Goal: Information Seeking & Learning: Compare options

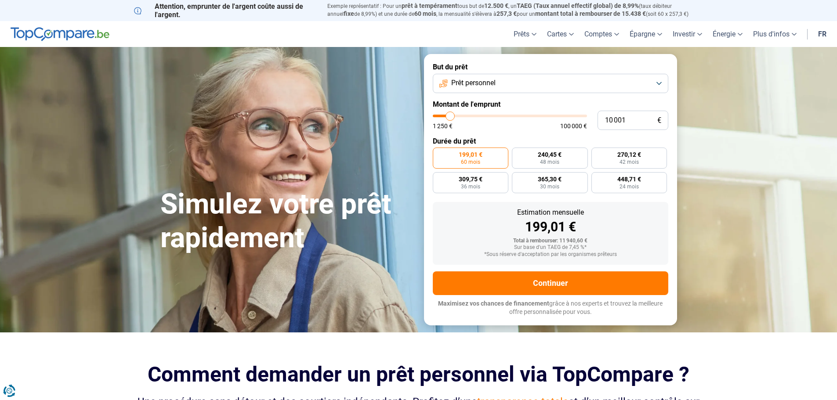
type input "12 000"
type input "12000"
type input "12 500"
type input "12500"
type input "12 750"
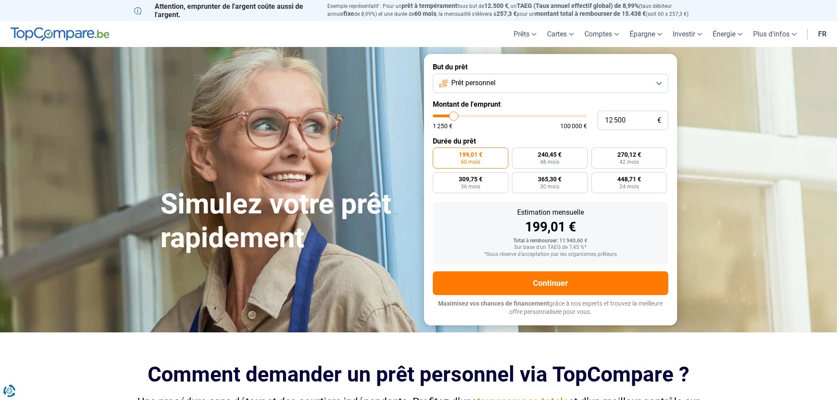
type input "12750"
type input "13 000"
type input "13000"
type input "13 250"
type input "13250"
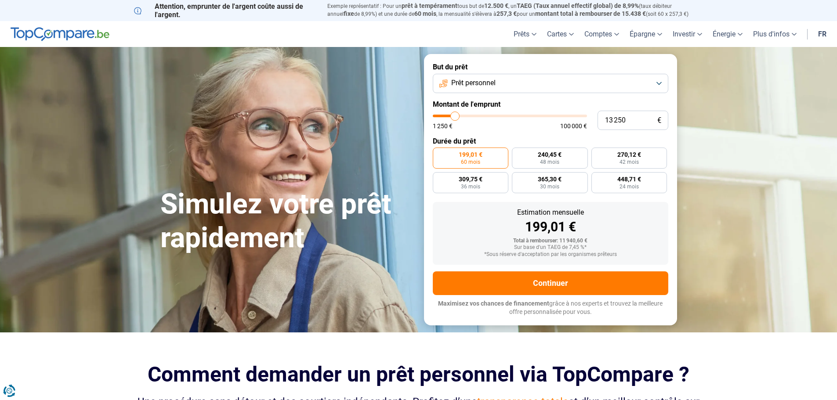
type input "13 500"
type input "13500"
type input "14 000"
type input "14000"
type input "14 250"
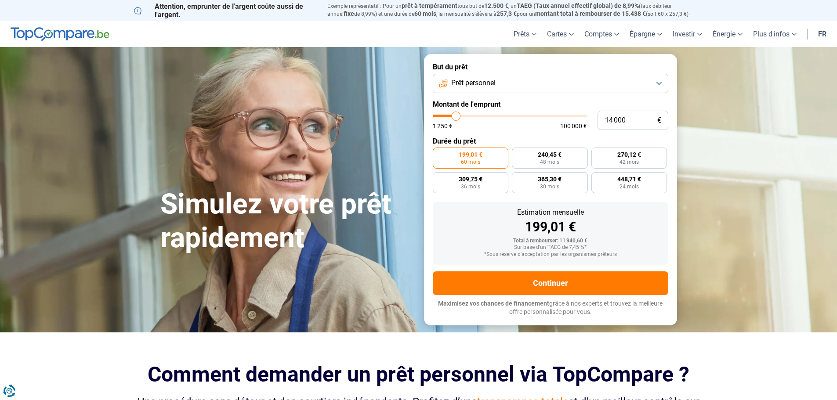
type input "14250"
type input "14 500"
type input "14500"
type input "14 750"
type input "14750"
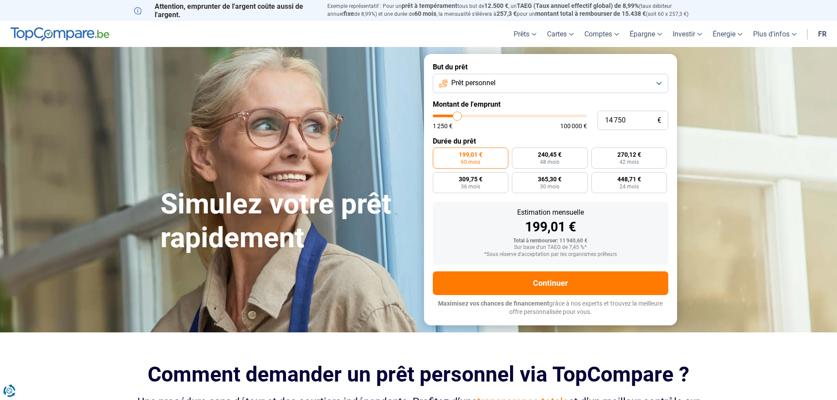
type input "15 000"
type input "15000"
type input "15 500"
type input "15500"
type input "15 750"
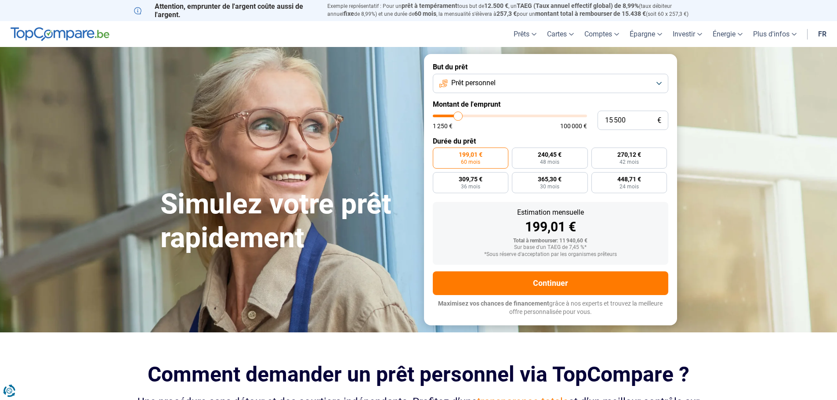
type input "15750"
type input "16 000"
type input "16000"
type input "16 250"
type input "16250"
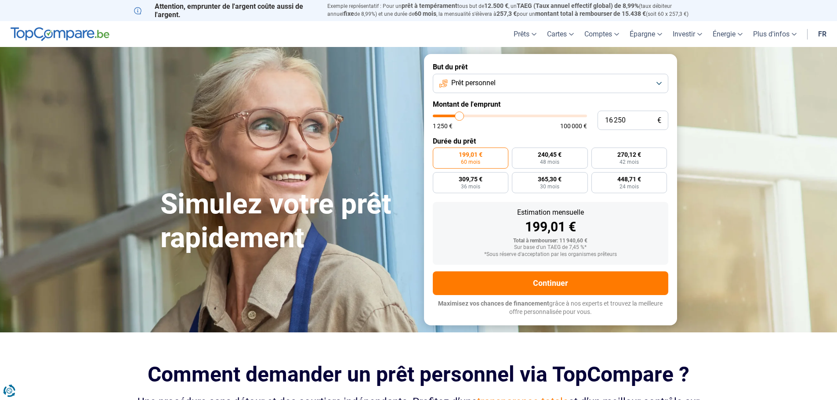
type input "16 500"
type input "16500"
type input "17 000"
type input "17000"
type input "17 500"
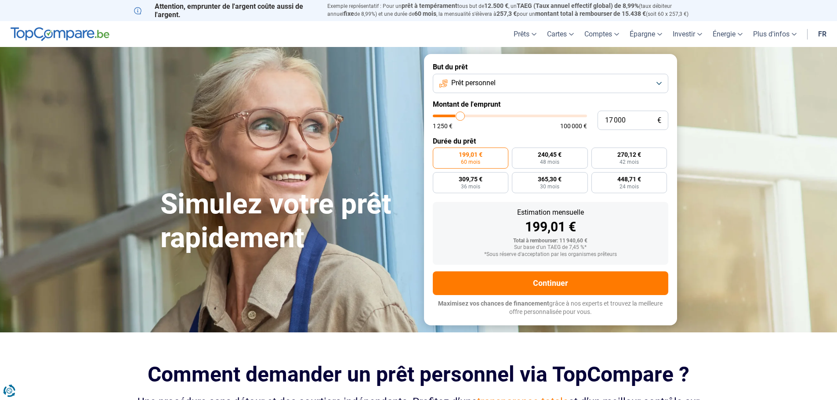
type input "17500"
type input "17 750"
type input "17750"
type input "18 000"
type input "18000"
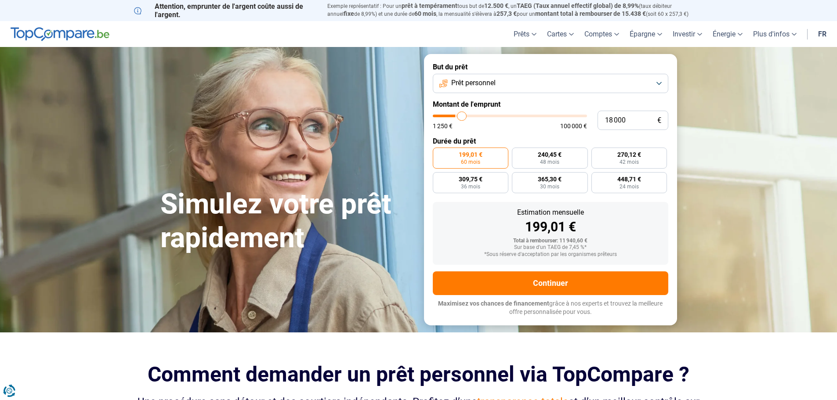
type input "18 500"
type input "18500"
type input "18 000"
type input "18000"
type input "17 500"
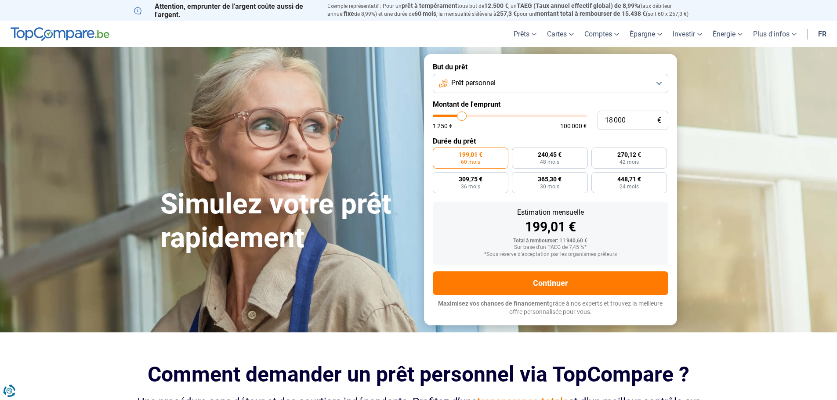
type input "17500"
type input "17 000"
type input "17000"
type input "16 500"
type input "16500"
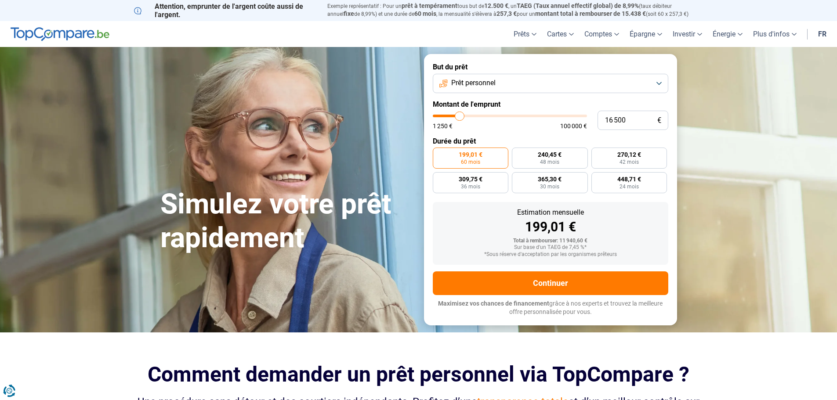
type input "15 500"
type input "15500"
type input "14 500"
type input "14500"
type input "14 000"
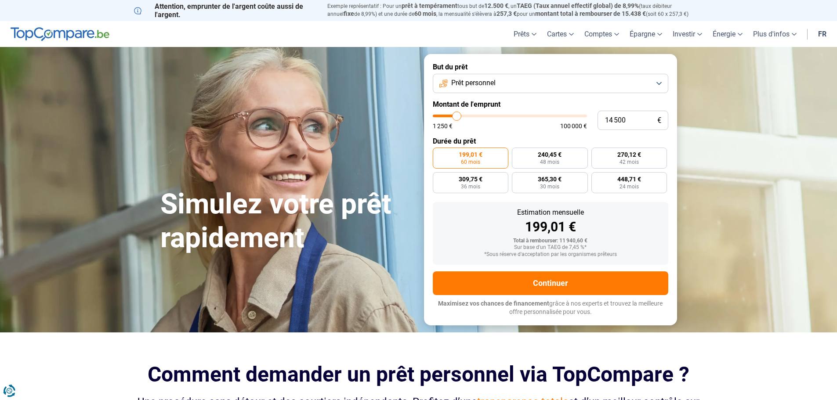
type input "14000"
type input "12 750"
type input "12750"
type input "11 750"
type input "11750"
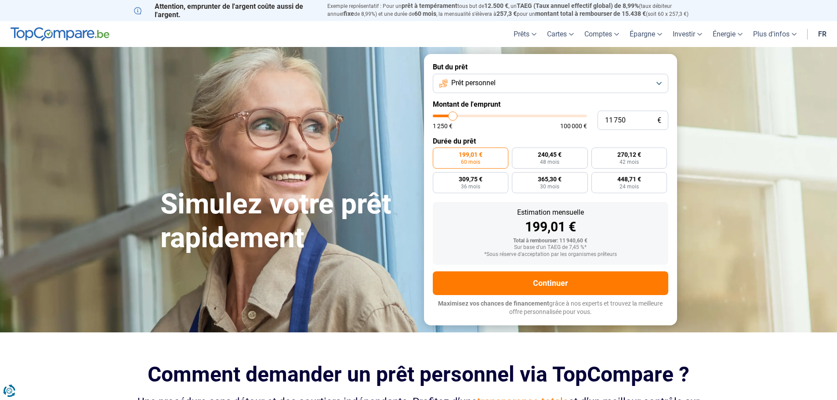
type input "11 500"
type input "11500"
click at [453, 117] on input "range" at bounding box center [510, 116] width 154 height 3
type input "13 000"
type input "13000"
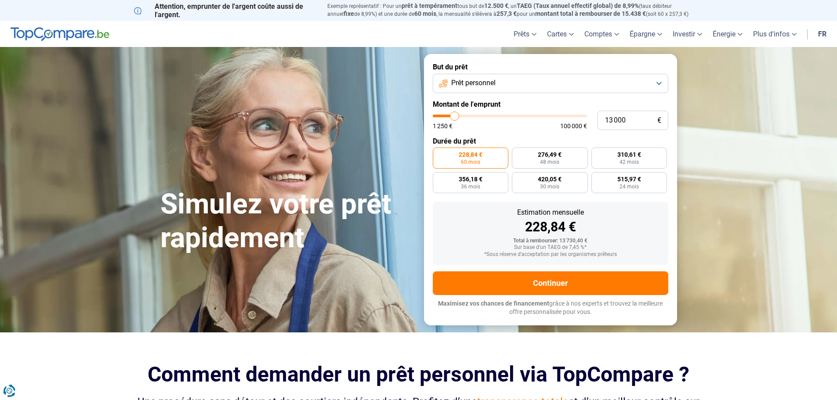
type input "13 250"
type input "13250"
type input "14 000"
type input "14000"
type input "14 500"
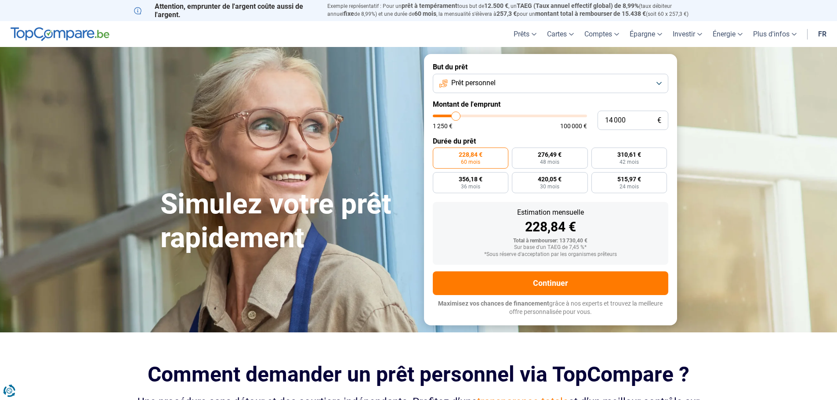
type input "14500"
type input "15 000"
type input "15000"
type input "15 500"
type input "15500"
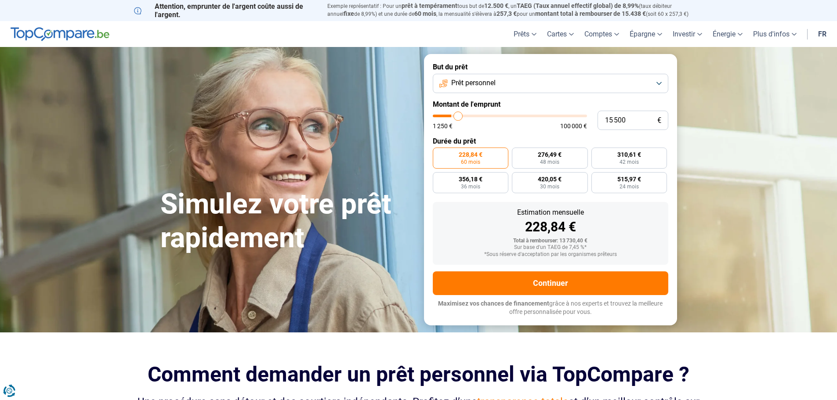
type input "16 000"
type input "16000"
type input "16 250"
type input "16250"
type input "17 000"
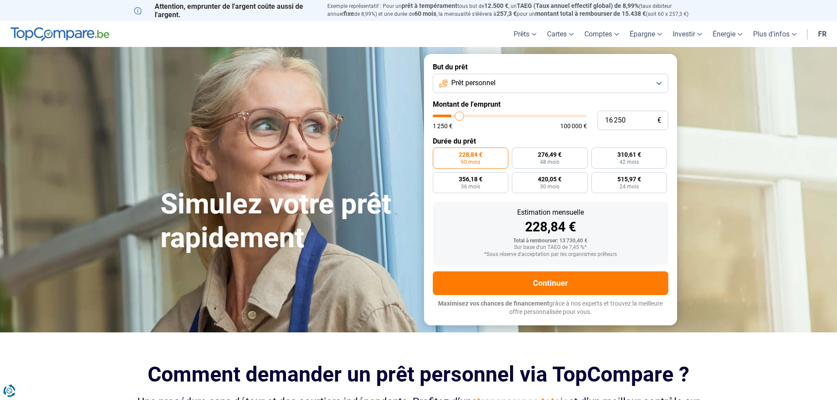
type input "17000"
type input "17 250"
type input "17250"
type input "17 500"
type input "17500"
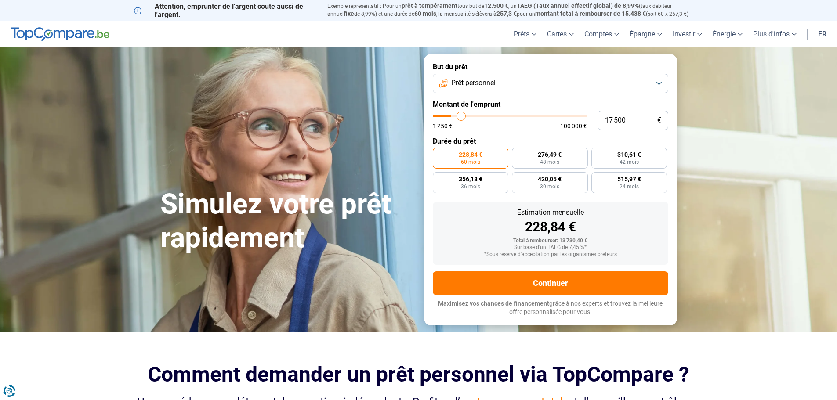
type input "17 750"
type input "17750"
type input "18 000"
type input "18000"
type input "18 500"
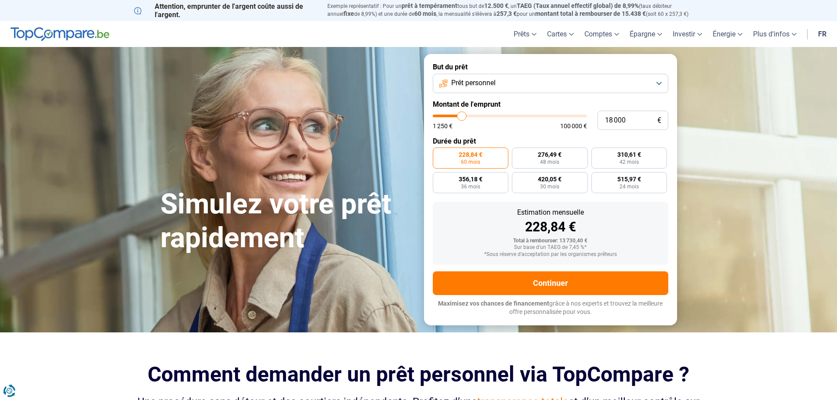
type input "18500"
type input "18 750"
type input "18750"
type input "18 000"
type input "18000"
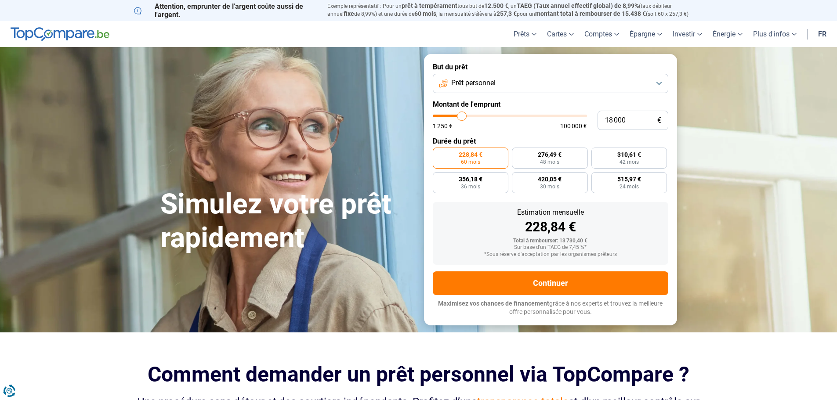
type input "17 500"
type input "17500"
type input "17 000"
type input "17000"
type input "16 500"
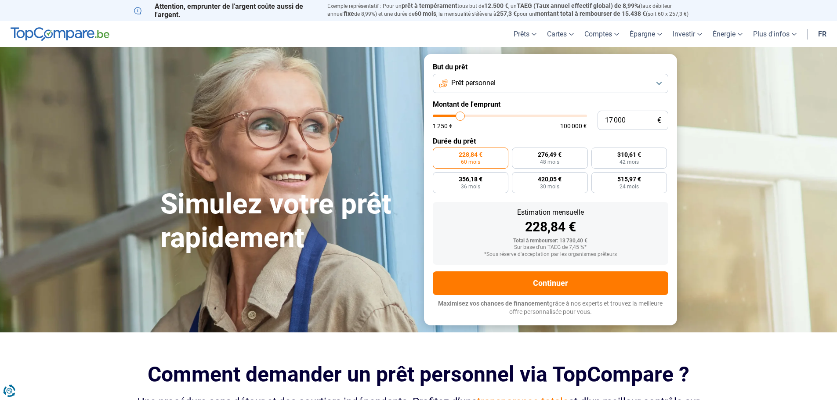
type input "16500"
type input "15 750"
type input "15750"
type input "15 000"
type input "15000"
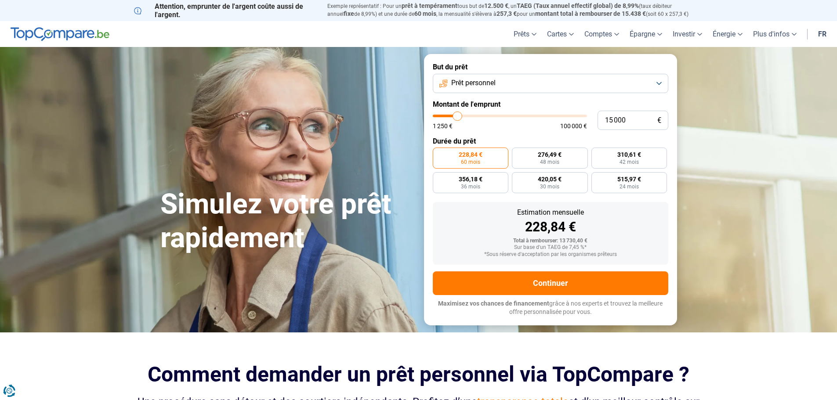
type input "14 750"
type input "14750"
type input "14 250"
type input "14250"
type input "13 500"
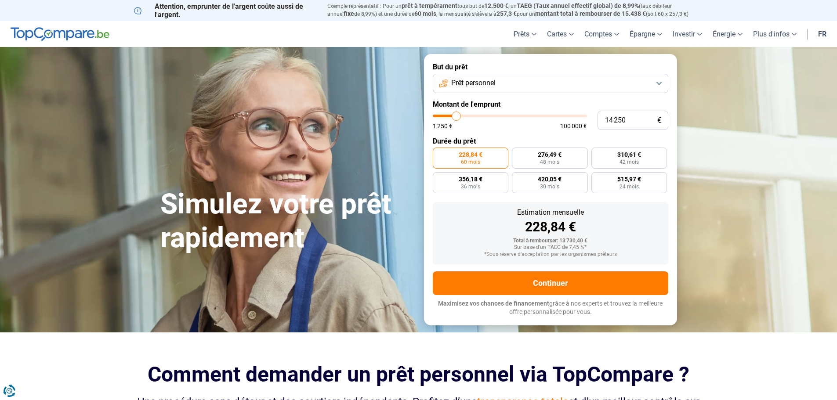
type input "13500"
type input "13 250"
type input "13250"
type input "13 000"
type input "13000"
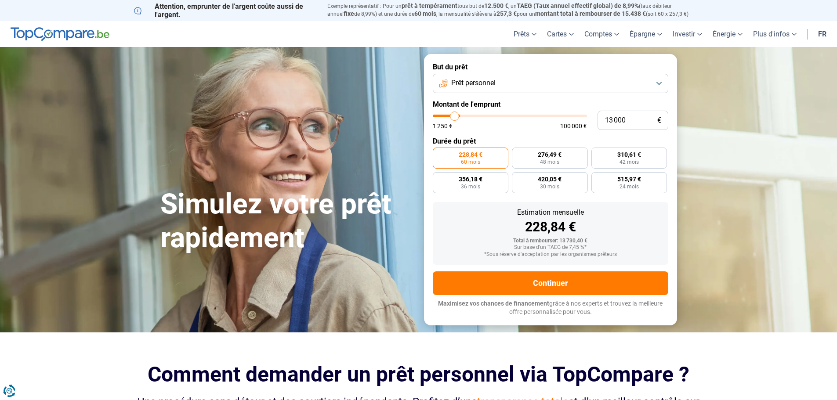
type input "12 750"
type input "12750"
type input "12 000"
type input "12000"
type input "11 750"
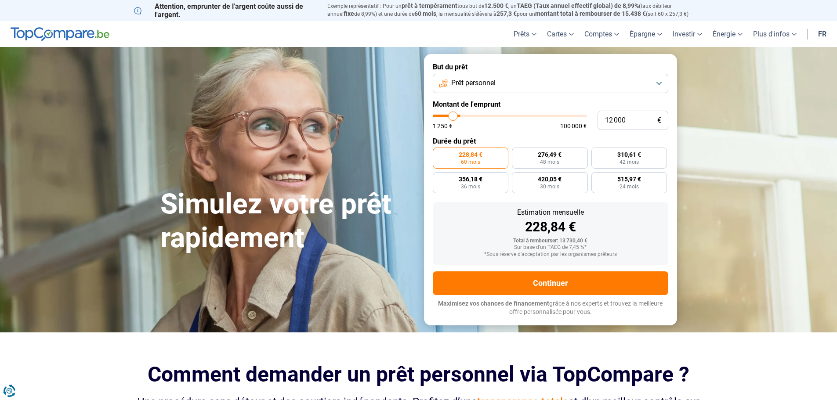
type input "11750"
type input "11 500"
type input "11500"
type input "11 250"
type input "11250"
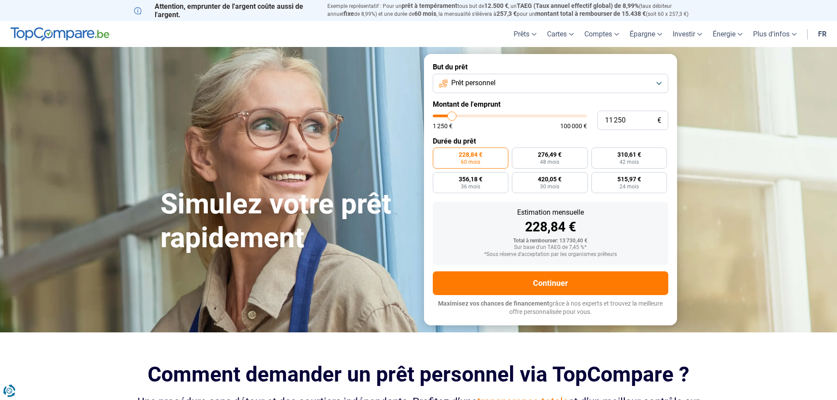
type input "11 000"
type input "11000"
type input "10 500"
type input "10500"
type input "10 250"
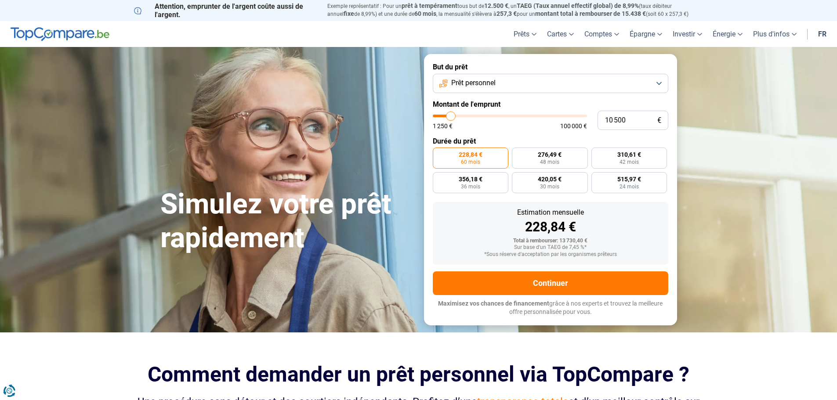
type input "10250"
type input "9 750"
type input "9750"
type input "9 500"
type input "9500"
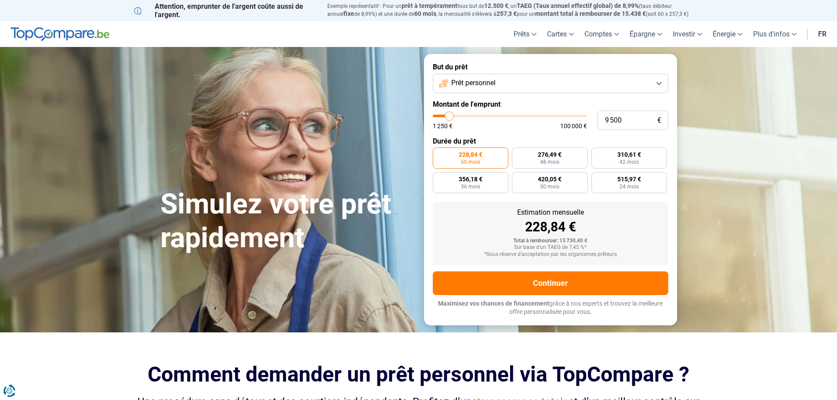
type input "9 000"
type input "9000"
type input "8 750"
type input "8750"
type input "8 500"
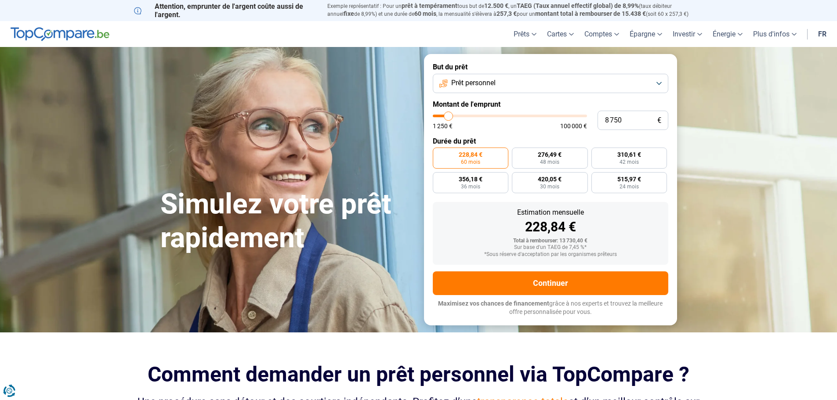
type input "8500"
type input "8 250"
type input "8250"
type input "8 000"
type input "8000"
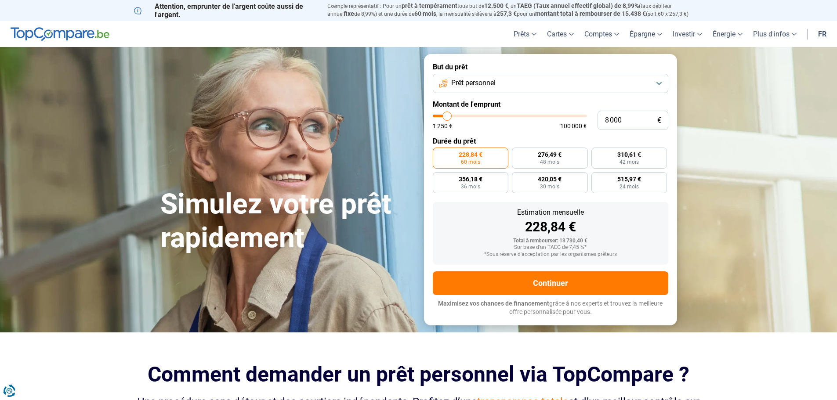
type input "7 250"
type input "7250"
type input "7 000"
type input "7000"
type input "6 750"
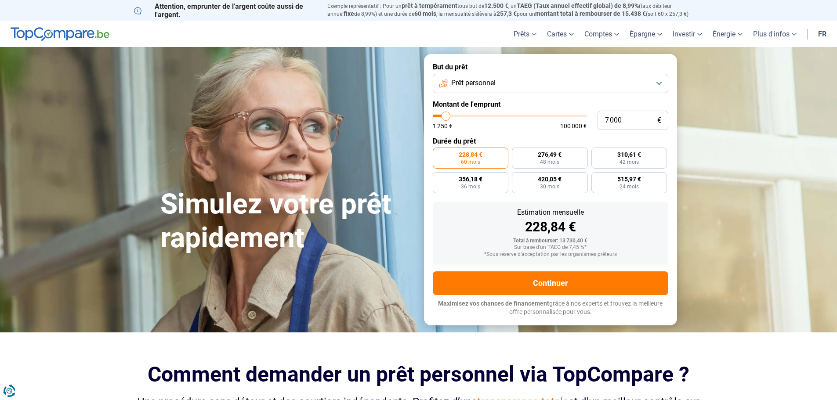
type input "6750"
type input "6 000"
type input "6000"
type input "5 750"
type input "5750"
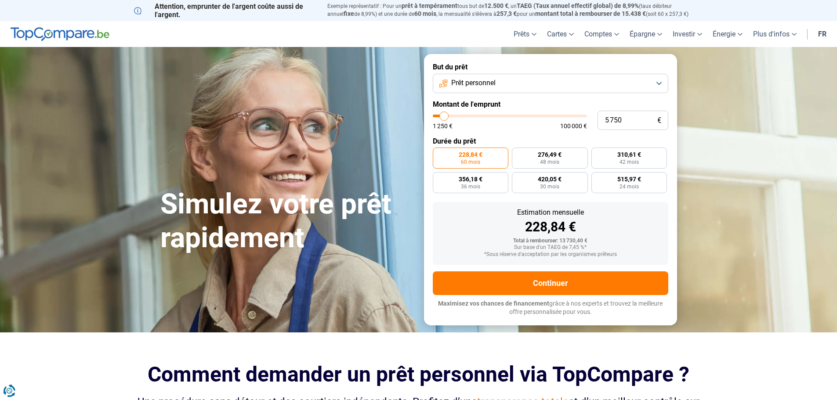
type input "5 500"
type input "5500"
type input "5 250"
drag, startPoint x: 455, startPoint y: 112, endPoint x: 443, endPoint y: 114, distance: 11.6
type input "5250"
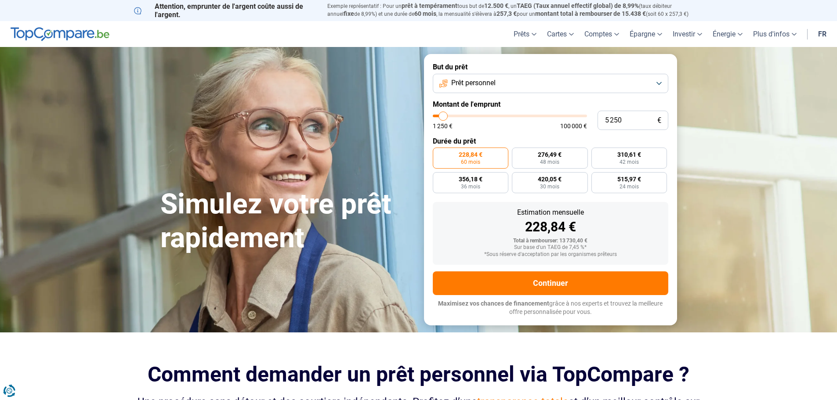
click at [443, 115] on input "range" at bounding box center [510, 116] width 154 height 3
radio input "true"
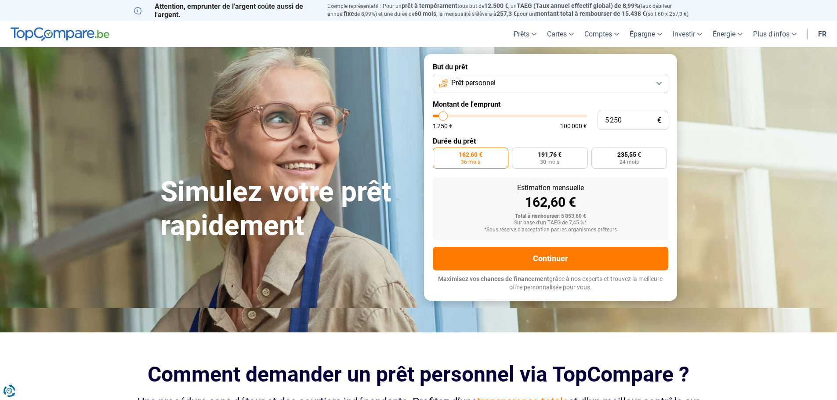
type input "5 750"
type input "5750"
type input "6 000"
type input "6000"
type input "6 500"
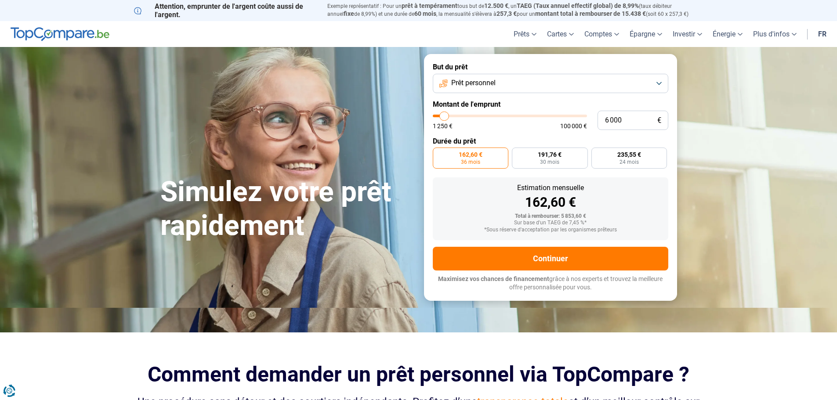
type input "6500"
type input "6 000"
type input "6000"
type input "5 750"
type input "5750"
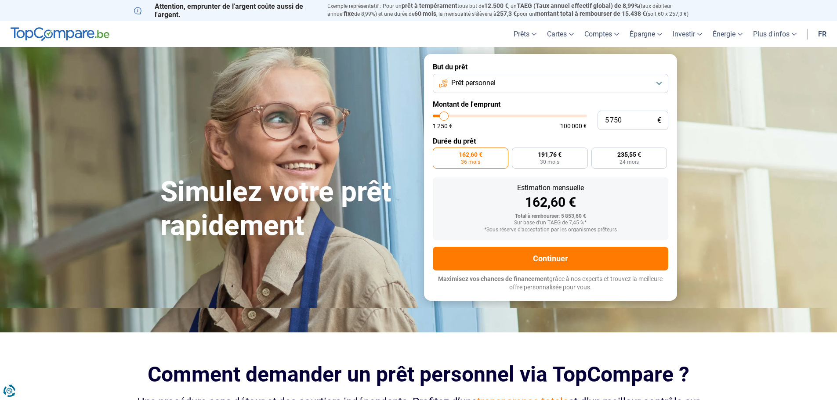
type input "5 500"
type input "5500"
type input "5 250"
type input "5250"
type input "5 000"
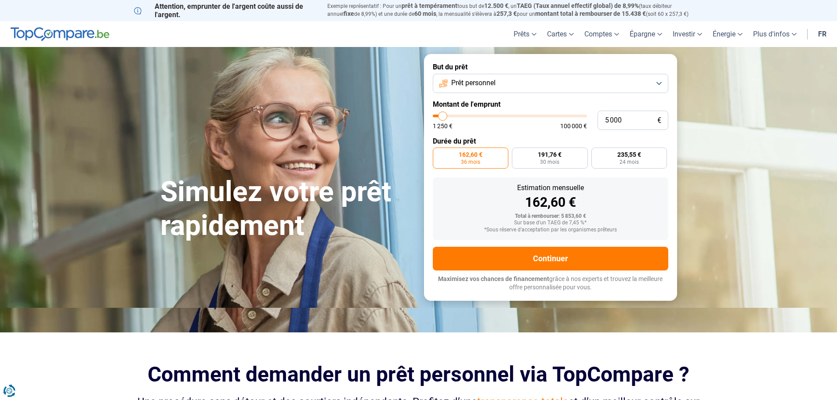
type input "5000"
click at [443, 117] on input "range" at bounding box center [510, 116] width 154 height 3
drag, startPoint x: 631, startPoint y: 124, endPoint x: 603, endPoint y: 121, distance: 28.2
click at [603, 121] on input "5 000" at bounding box center [633, 120] width 71 height 19
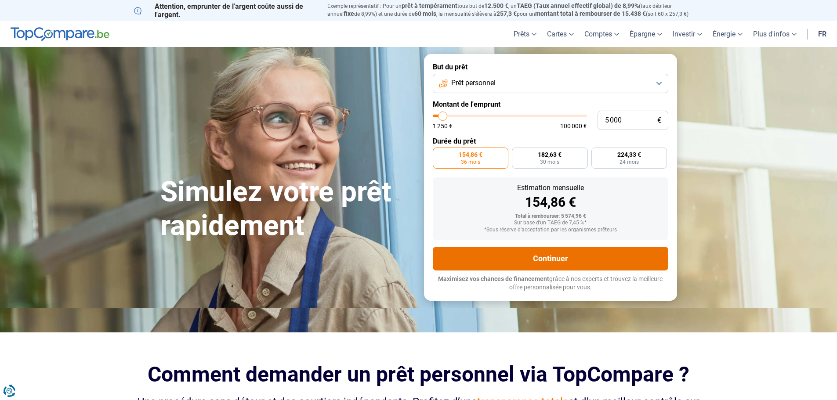
click at [539, 258] on button "Continuer" at bounding box center [550, 259] width 235 height 24
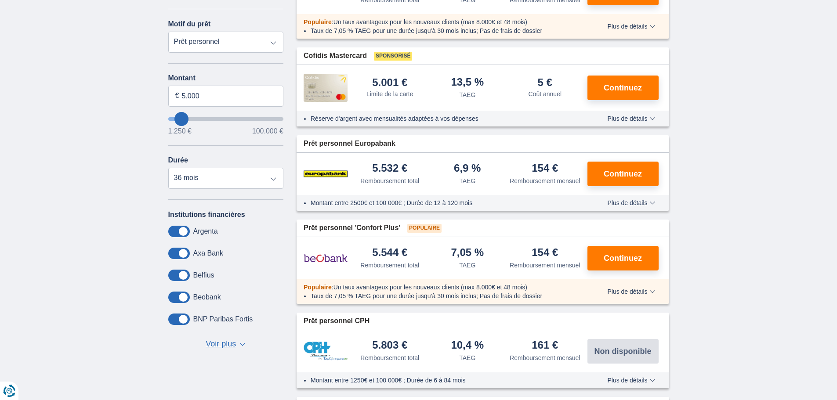
scroll to position [176, 0]
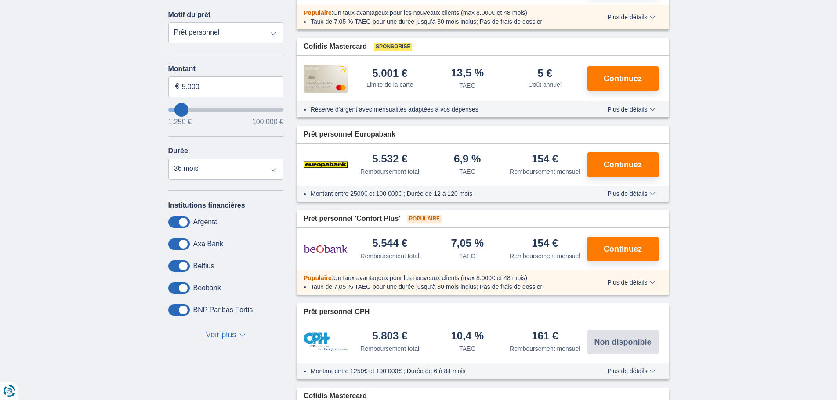
click at [653, 290] on div "Populaire : Un taux avantageux pour les nouveaux clients (max 8.000€ et 48 mois…" at bounding box center [483, 282] width 373 height 25
click at [653, 282] on span "Plus de détails" at bounding box center [631, 282] width 48 height 6
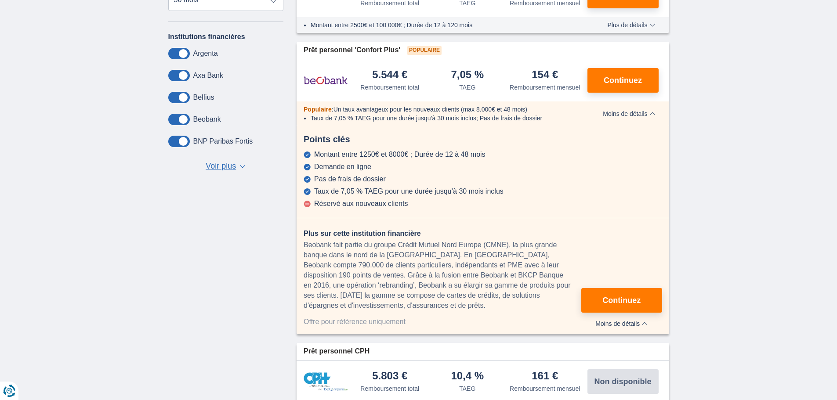
scroll to position [351, 0]
